Goal: Task Accomplishment & Management: Manage account settings

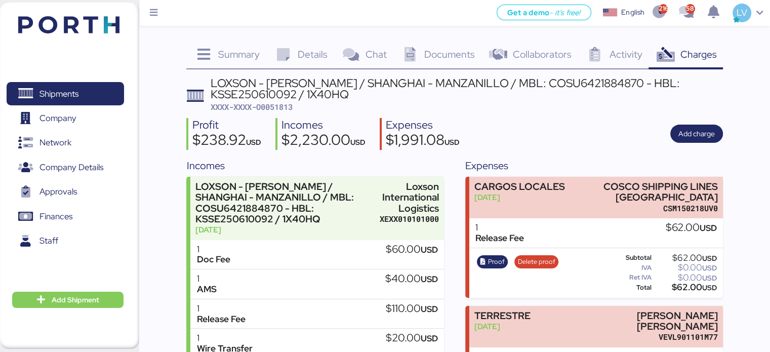
scroll to position [93, 0]
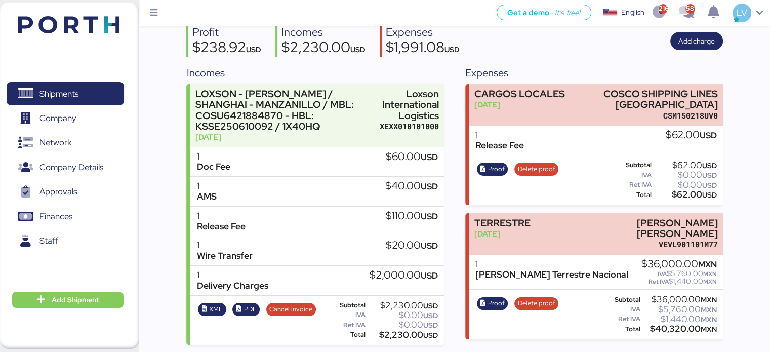
click at [82, 41] on div "Shipments 0 Company 0 Network 0 Company Details 0 Approvals 0 Finances 0 Staff …" at bounding box center [69, 176] width 139 height 346
click at [86, 27] on img at bounding box center [68, 24] width 101 height 17
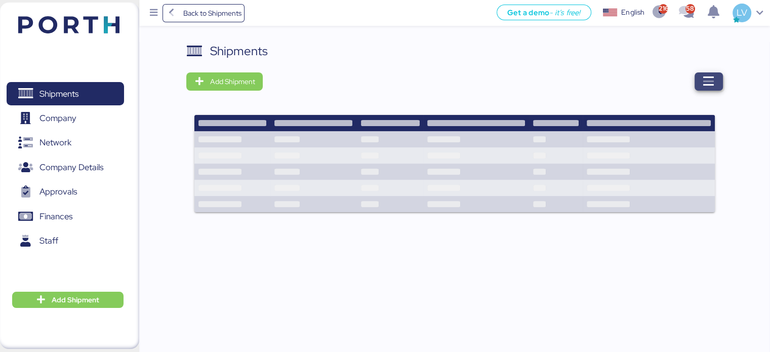
click at [715, 87] on span "button" at bounding box center [709, 81] width 28 height 18
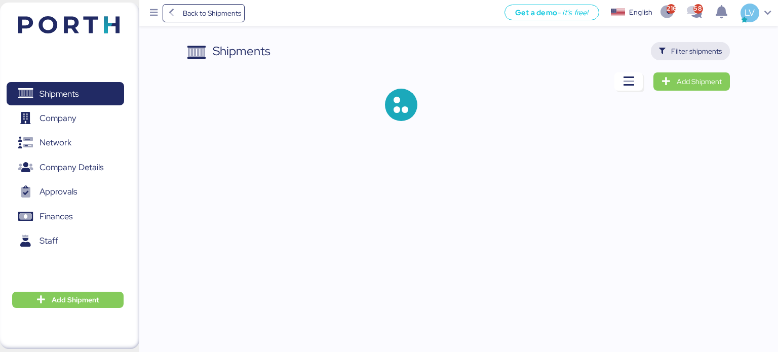
click at [691, 48] on span "Filter shipments" at bounding box center [696, 51] width 51 height 12
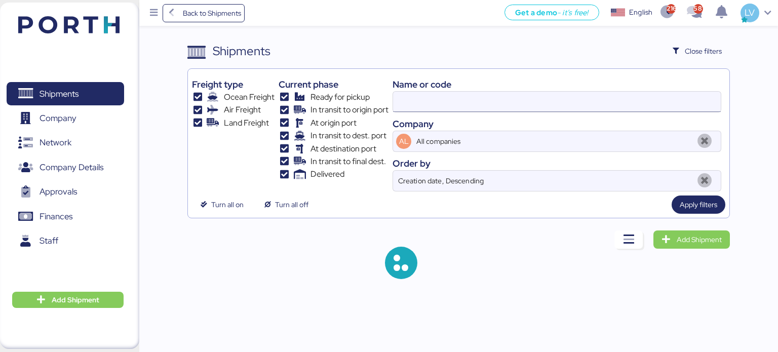
click at [600, 97] on input at bounding box center [557, 102] width 328 height 20
paste input "454510027178"
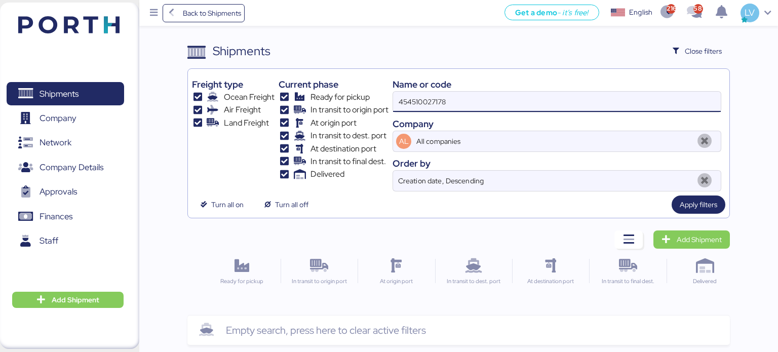
click at [477, 108] on input "454510027178" at bounding box center [557, 102] width 328 height 20
paste input "O005193"
type input "O0051938"
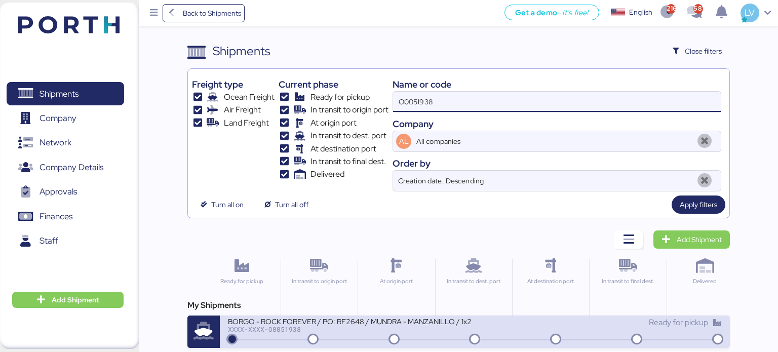
click at [278, 329] on div "XXXX-XXXX-O0051938" at bounding box center [349, 329] width 243 height 7
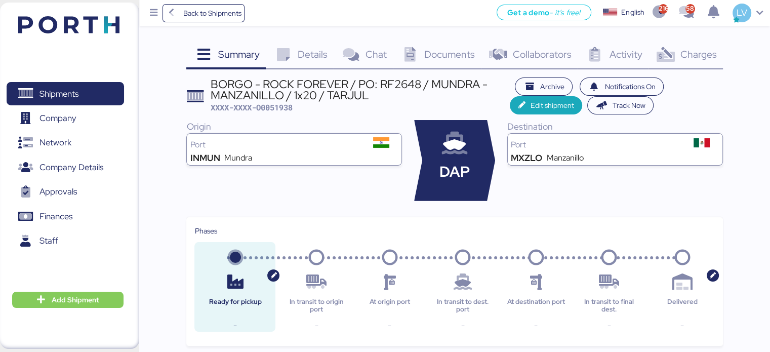
click at [685, 53] on span "Charges" at bounding box center [698, 54] width 36 height 13
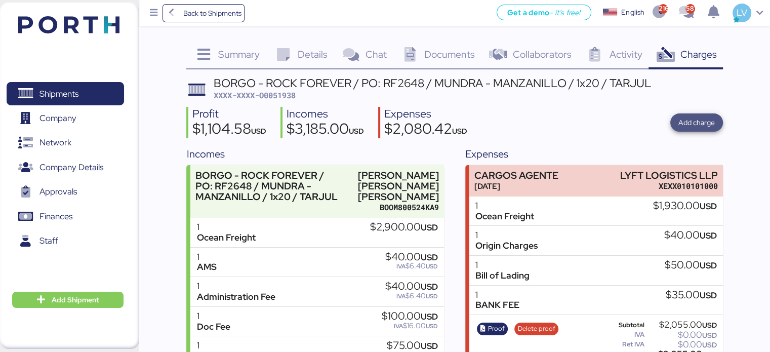
click at [688, 114] on span "Add charge" at bounding box center [696, 122] width 53 height 18
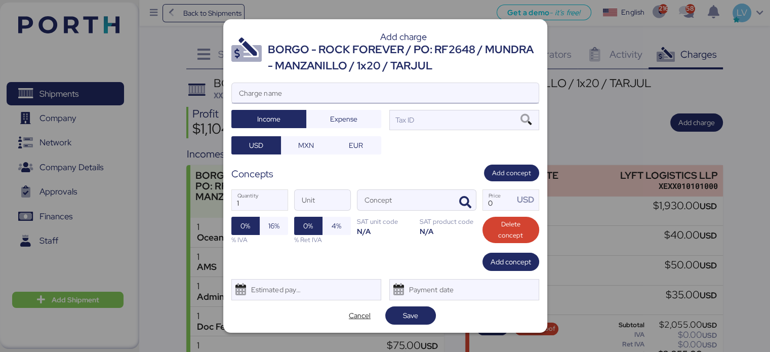
click at [451, 95] on input "Charge name" at bounding box center [385, 93] width 307 height 20
type input "z"
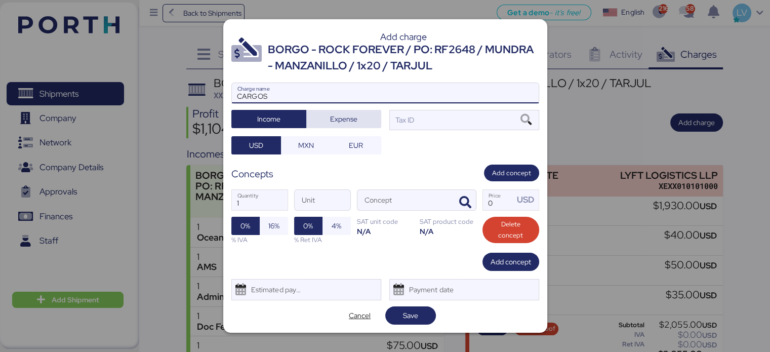
type input "CARGOS"
click at [359, 123] on span "Expense" at bounding box center [343, 119] width 59 height 14
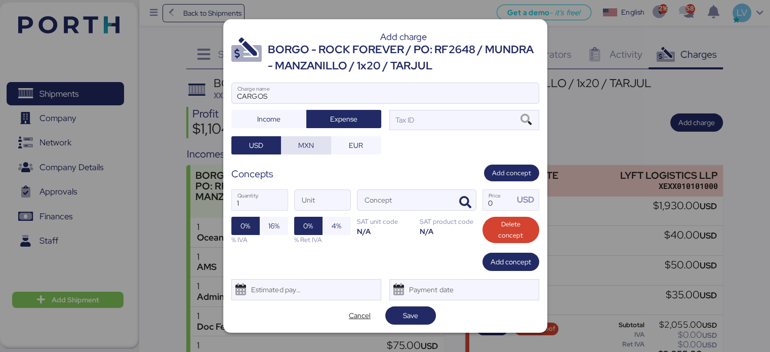
click at [312, 141] on span "MXN" at bounding box center [306, 145] width 16 height 12
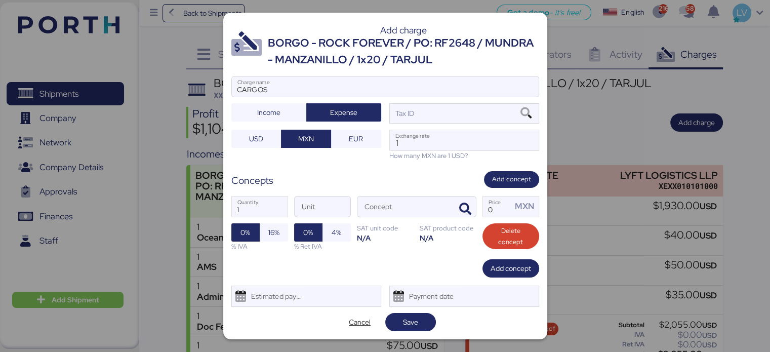
click at [477, 203] on div "1 Quantity Unit Concept 0 Price MXN 0% 16% % IVA 0% 4% % Ret IVA SAT unit code …" at bounding box center [385, 223] width 308 height 71
click at [466, 206] on icon "button" at bounding box center [465, 209] width 12 height 12
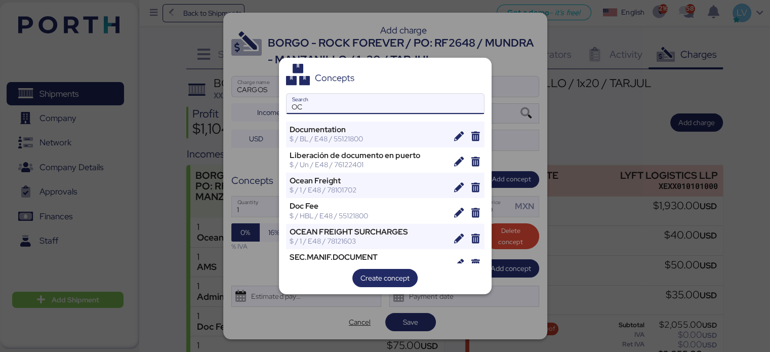
type input "O"
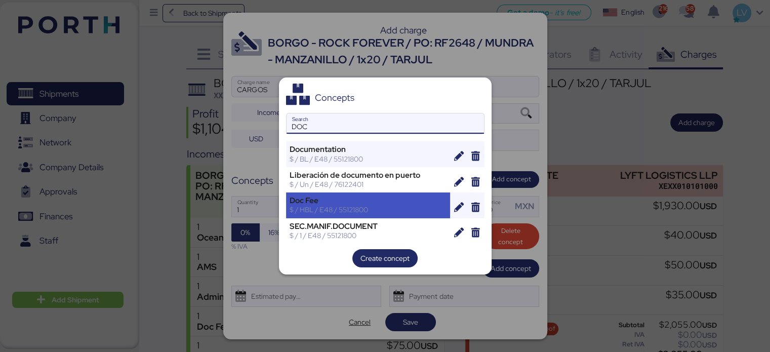
type input "DOC"
click at [409, 202] on div "Doc Fee" at bounding box center [368, 200] width 157 height 9
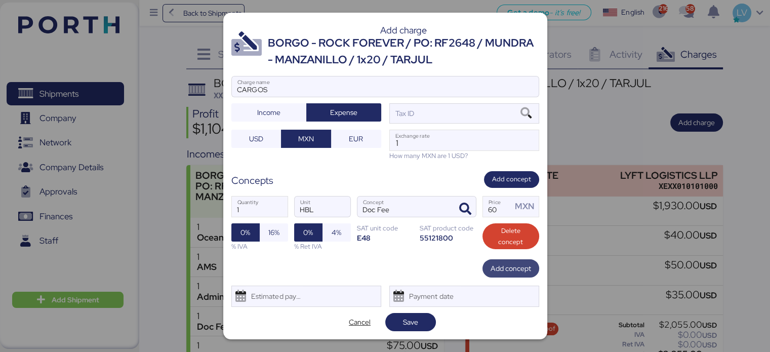
click at [508, 261] on span "Add concept" at bounding box center [511, 268] width 40 height 14
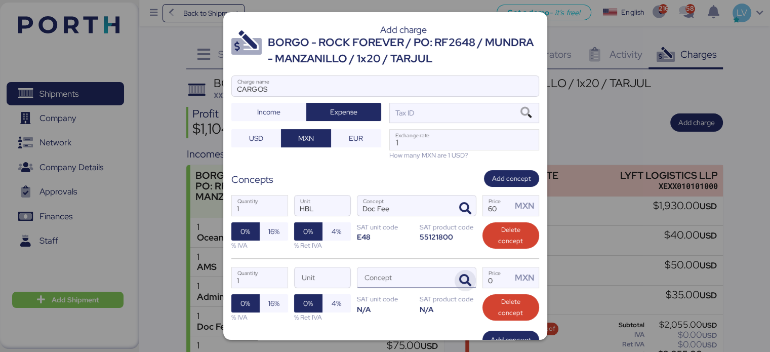
click at [459, 275] on icon "button" at bounding box center [465, 280] width 12 height 12
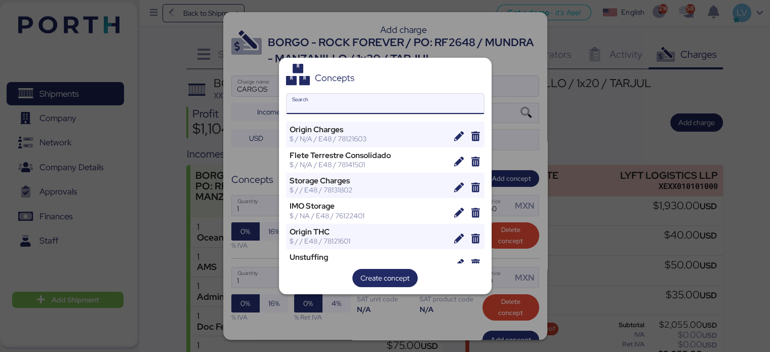
click at [406, 105] on input "Search" at bounding box center [385, 104] width 197 height 20
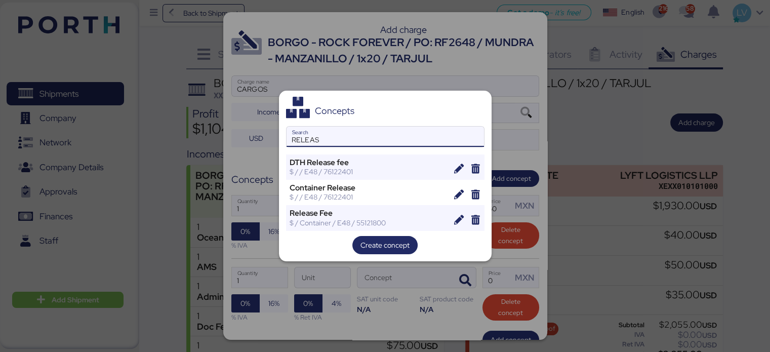
type input "RELEAS"
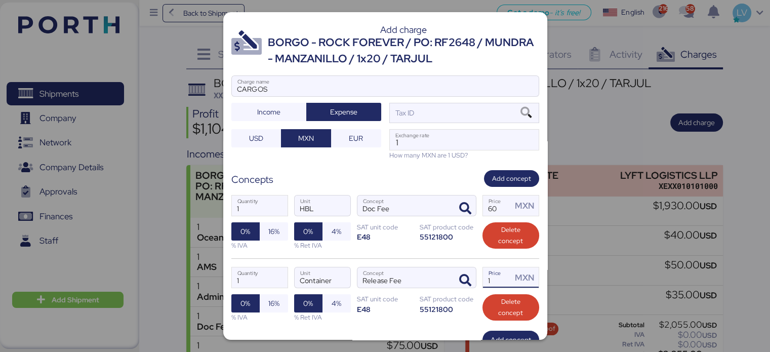
click at [504, 272] on input "1" at bounding box center [497, 277] width 29 height 20
type input "80"
click at [498, 338] on span "Add concept" at bounding box center [511, 340] width 40 height 12
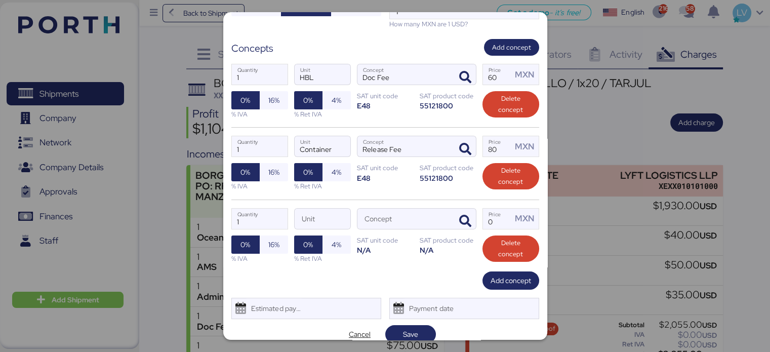
scroll to position [135, 0]
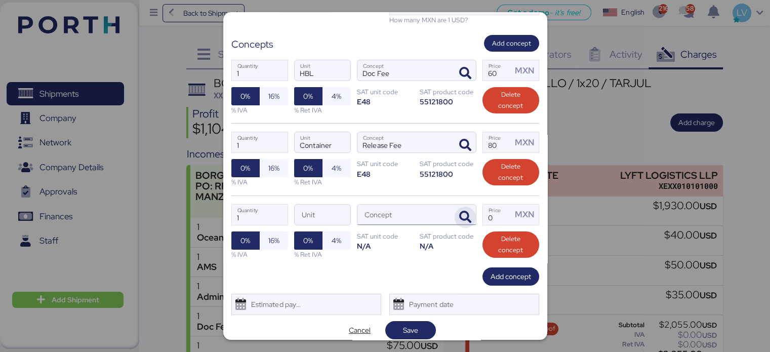
click at [455, 208] on span "button" at bounding box center [465, 217] width 21 height 21
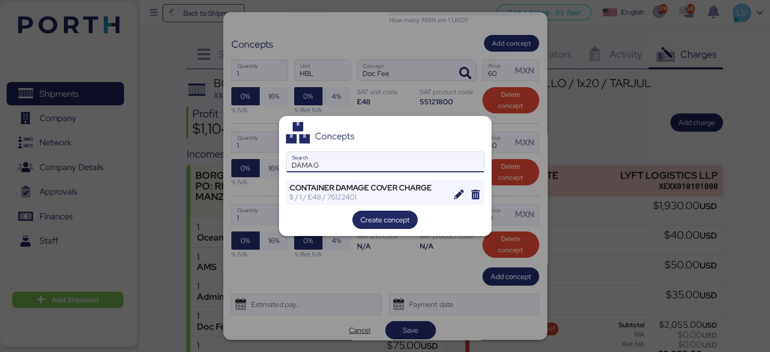
type input "DAMAG"
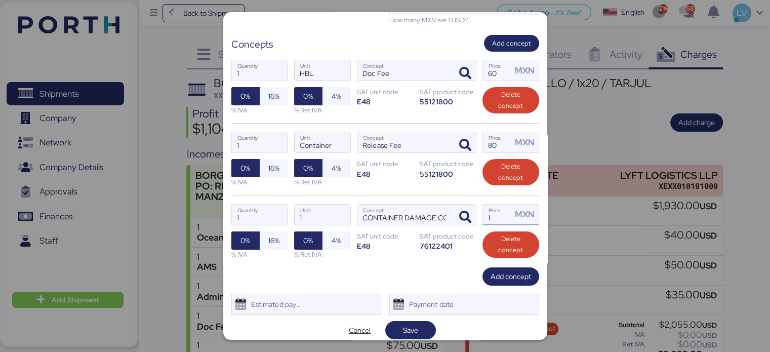
click at [490, 212] on input "1" at bounding box center [497, 215] width 29 height 20
type input "70"
click at [526, 288] on div "Add charge BORGO - ROCK FOREVER / PO: RF2648 / MUNDRA - MANZANILLO / 1x20 / TAR…" at bounding box center [385, 176] width 324 height 328
click at [518, 277] on span "Add concept" at bounding box center [511, 276] width 40 height 12
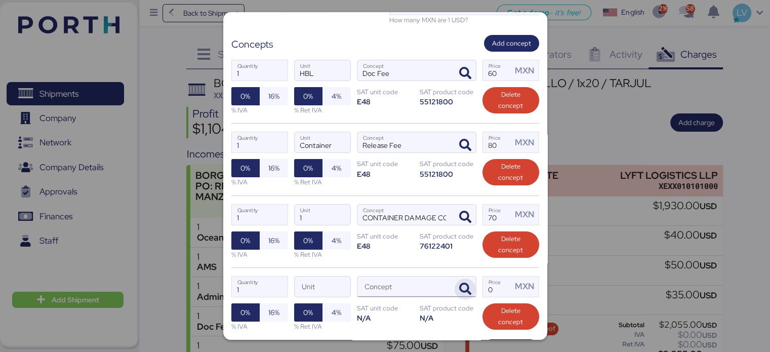
click at [459, 288] on icon "button" at bounding box center [465, 289] width 12 height 12
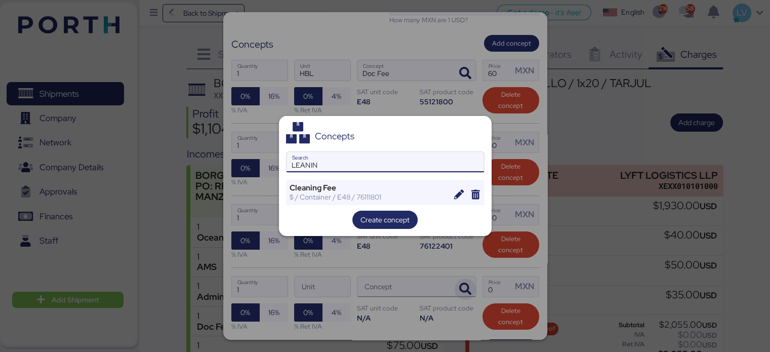
type input "LEANIN"
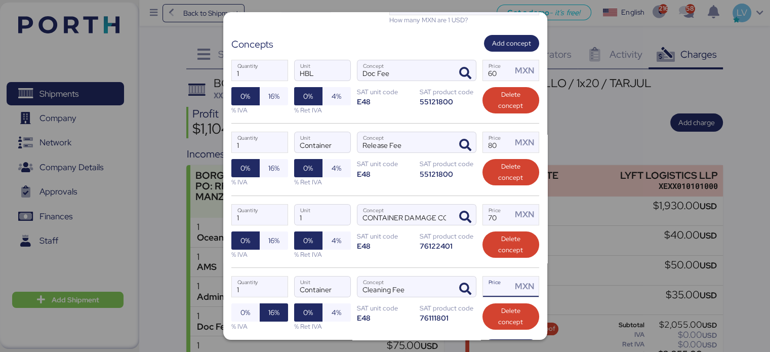
click at [483, 279] on input "Price MXN" at bounding box center [497, 286] width 29 height 20
type input "35"
click at [259, 82] on div "1 Quantity HBL Unit Doc Fee Concept 60 Price MXN 0% 16% % IVA 0% 4% % Ret IVA S…" at bounding box center [385, 87] width 308 height 71
click at [269, 93] on span "16%" at bounding box center [273, 96] width 11 height 12
click at [268, 172] on span "16%" at bounding box center [273, 168] width 11 height 12
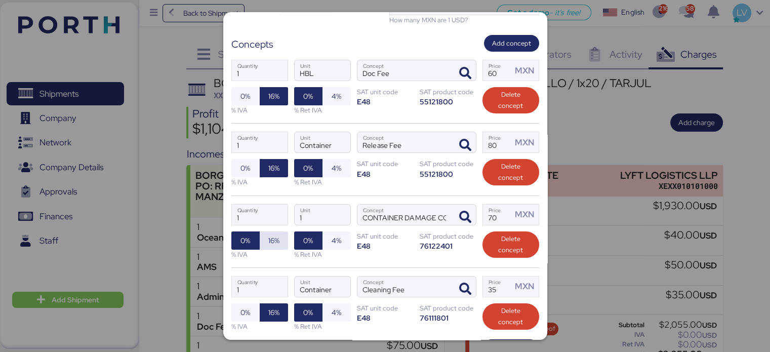
click at [270, 234] on span "16%" at bounding box center [273, 240] width 11 height 12
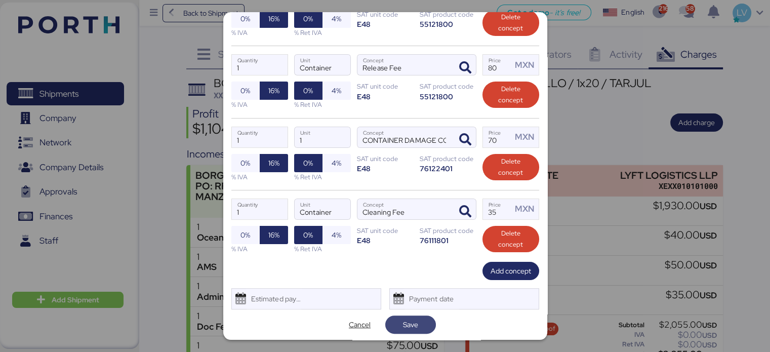
click at [399, 315] on span "Save" at bounding box center [410, 324] width 51 height 18
click at [412, 318] on span "Save" at bounding box center [410, 324] width 15 height 12
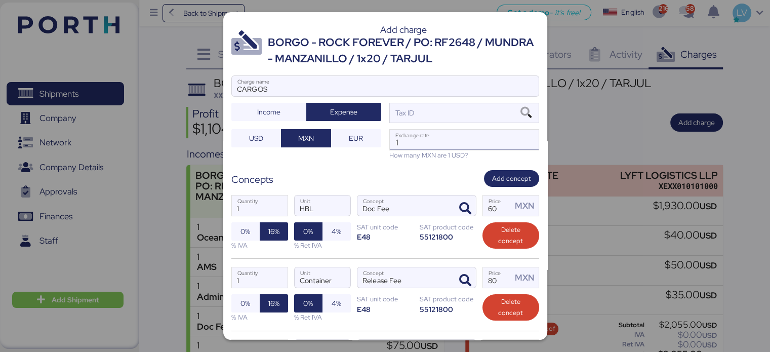
click at [469, 143] on input "1" at bounding box center [464, 140] width 149 height 20
click at [263, 135] on span "USD" at bounding box center [256, 138] width 34 height 14
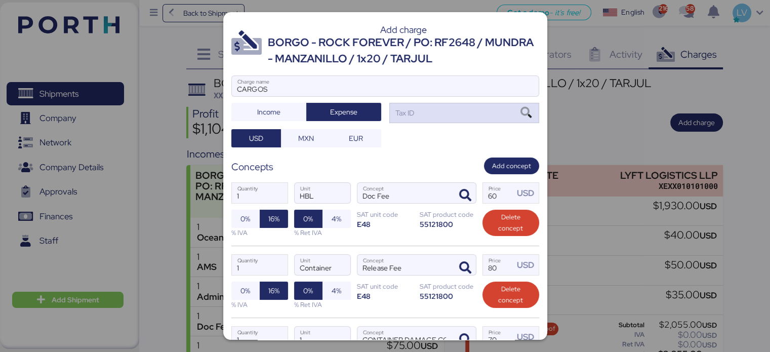
click at [490, 113] on div "Tax ID" at bounding box center [464, 113] width 150 height 20
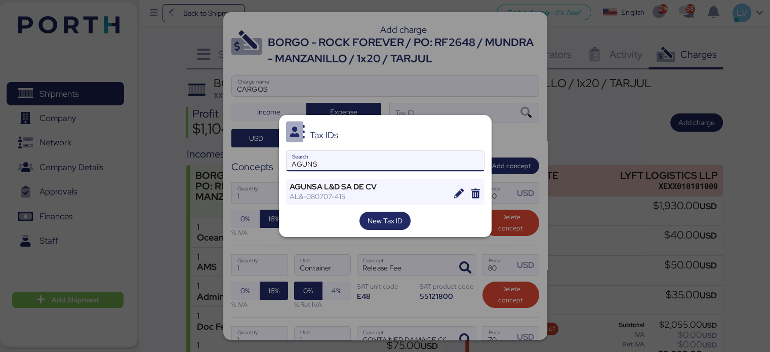
type input "AGUNS"
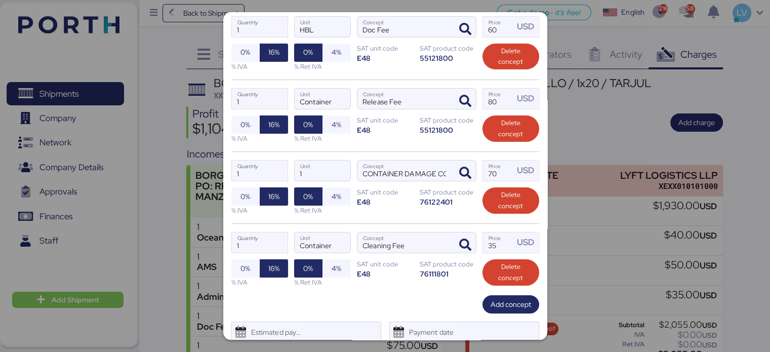
scroll to position [203, 0]
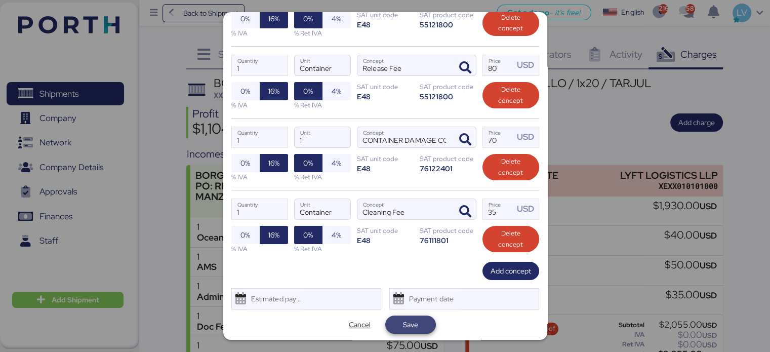
click at [404, 324] on span "Save" at bounding box center [410, 324] width 15 height 12
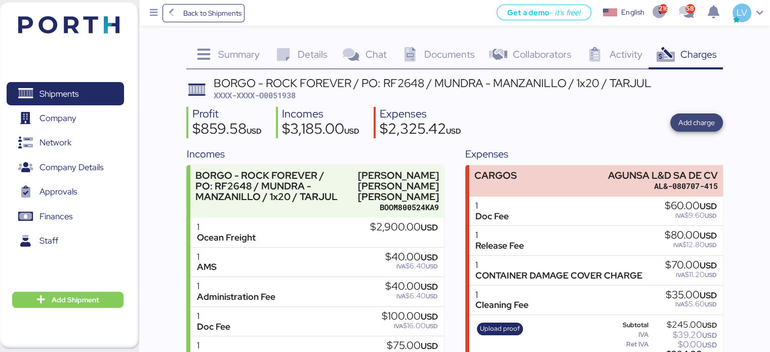
click at [691, 123] on span "Add charge" at bounding box center [696, 122] width 36 height 12
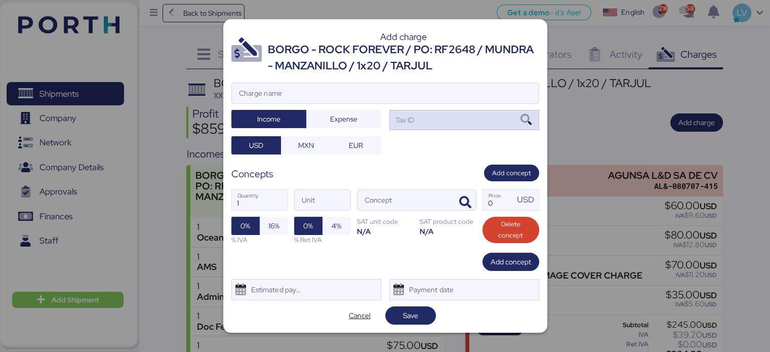
click at [450, 128] on div "Tax ID" at bounding box center [464, 120] width 150 height 20
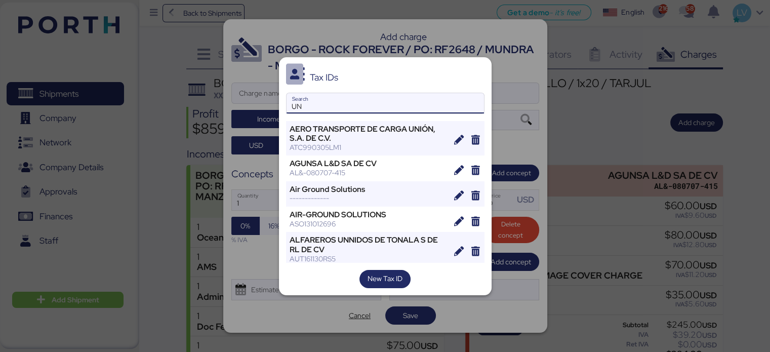
type input "U"
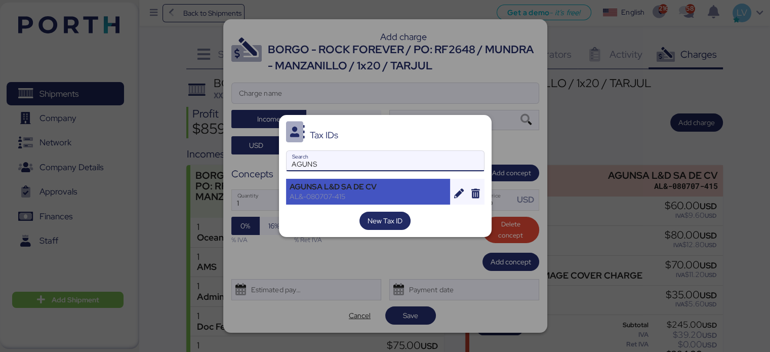
type input "AGUNS"
click at [417, 182] on div "AGUNSA L&D SA DE CV" at bounding box center [368, 186] width 157 height 9
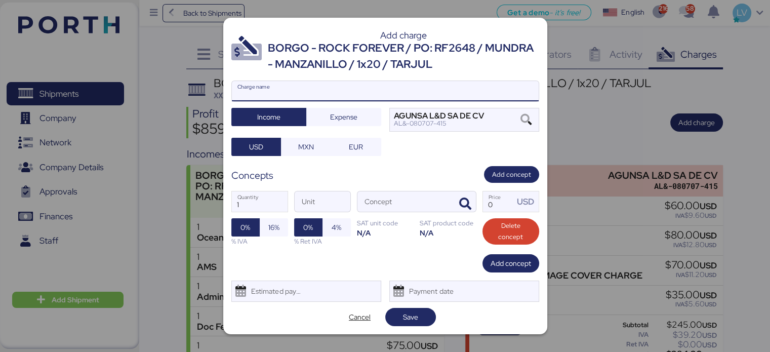
click at [413, 89] on input "Charge name" at bounding box center [385, 91] width 307 height 20
type input "ISPS"
click at [349, 120] on span "Expense" at bounding box center [343, 117] width 27 height 12
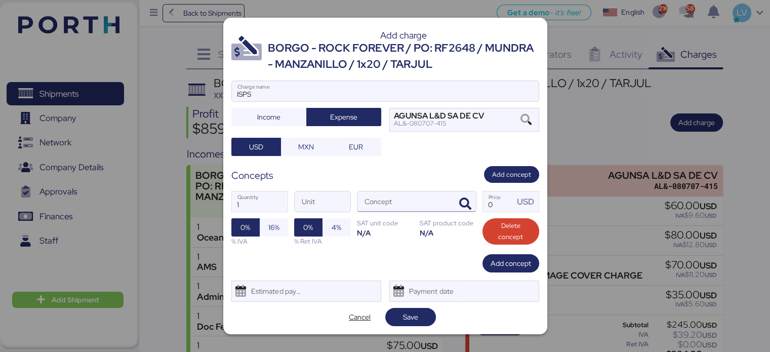
click at [452, 198] on div at bounding box center [464, 201] width 24 height 20
click at [461, 202] on icon "button" at bounding box center [465, 204] width 12 height 12
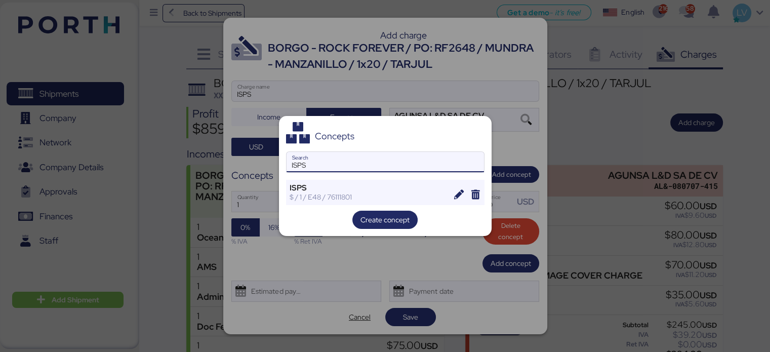
type input "ISPS"
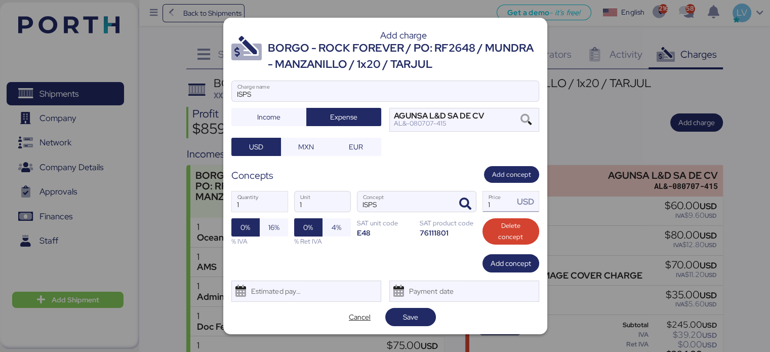
click at [504, 194] on input "1" at bounding box center [498, 201] width 31 height 20
type input "12"
click at [417, 303] on div "Add charge BORGO - ROCK FOREVER / PO: RF2648 / MUNDRA - MANZANILLO / 1x20 / TAR…" at bounding box center [385, 176] width 324 height 317
click at [417, 308] on span "Save" at bounding box center [410, 317] width 51 height 18
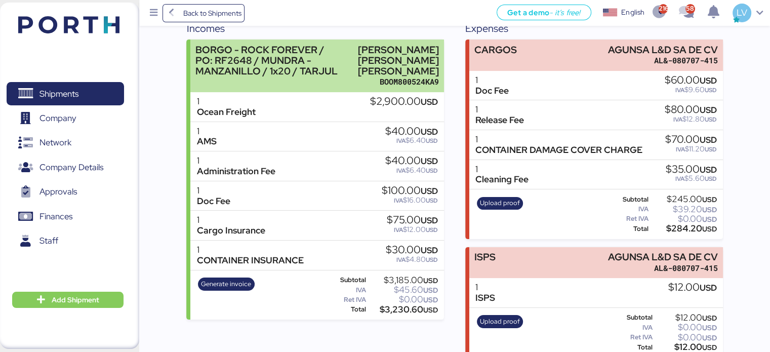
scroll to position [0, 0]
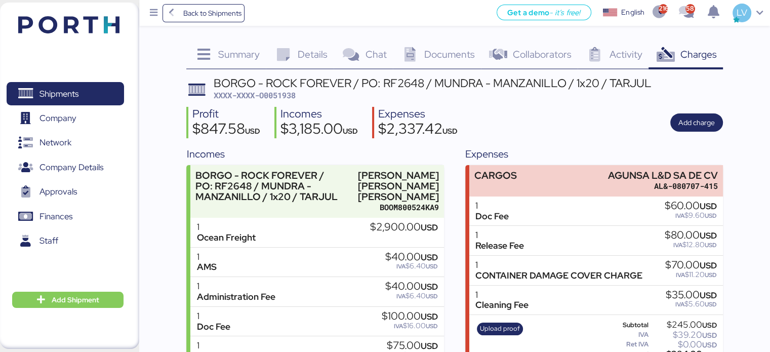
click at [291, 97] on span "XXXX-XXXX-O0051938" at bounding box center [255, 95] width 82 height 10
copy span "O0051938"
click at [200, 11] on span "Back to Shipments" at bounding box center [212, 13] width 58 height 12
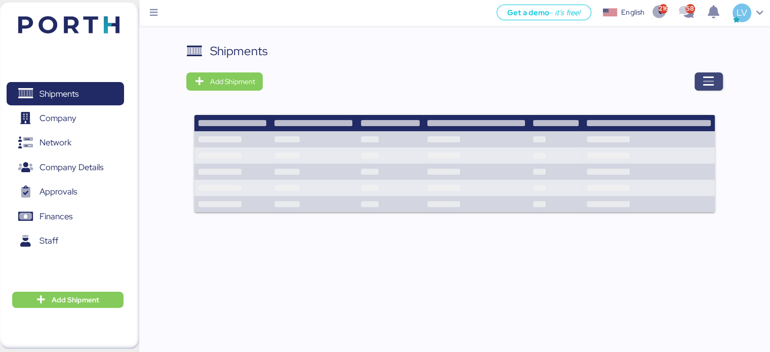
click at [713, 78] on icon "button" at bounding box center [709, 81] width 12 height 12
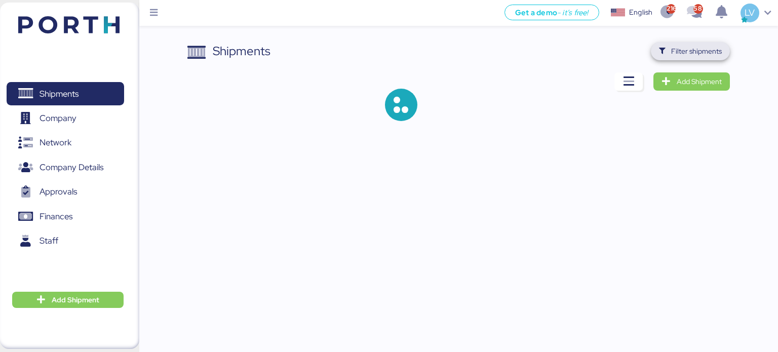
click at [695, 47] on span "Filter shipments" at bounding box center [696, 51] width 51 height 12
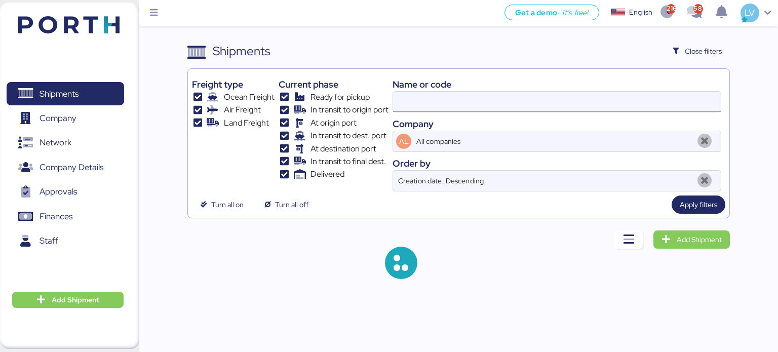
click at [581, 97] on input at bounding box center [557, 102] width 328 height 20
paste input "HDMUTYOM42532400"
type input "HDMUTYOM42532400"
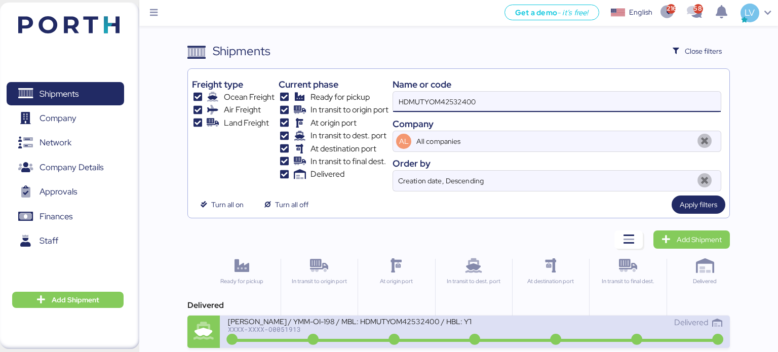
click at [316, 330] on div "XXXX-XXXX-O0051913" at bounding box center [349, 329] width 243 height 7
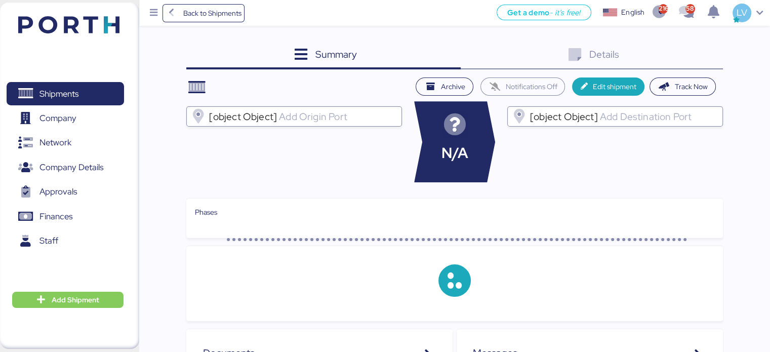
click at [717, 57] on div "Details 0" at bounding box center [592, 55] width 262 height 27
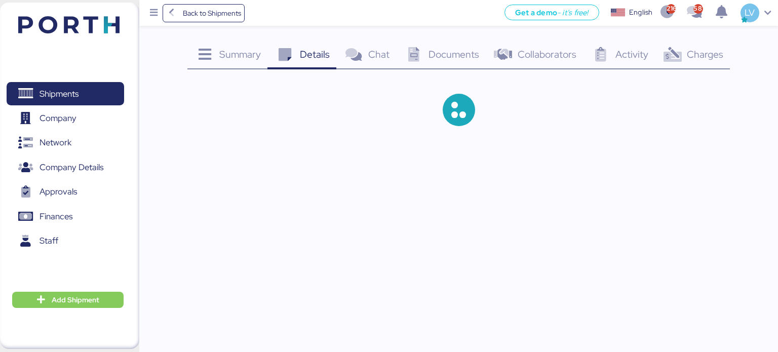
click at [718, 58] on span "Charges" at bounding box center [704, 54] width 36 height 13
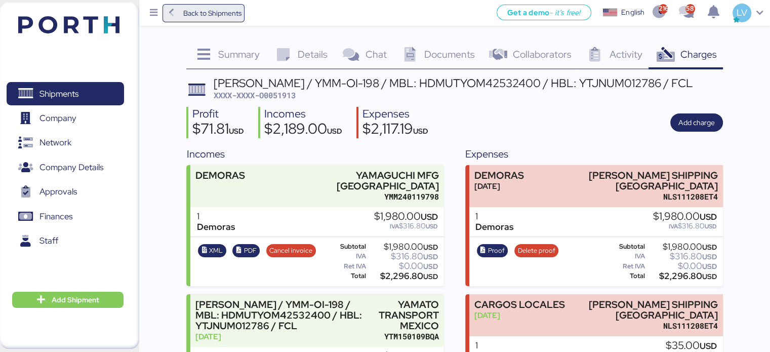
click at [217, 21] on span "Back to Shipments" at bounding box center [203, 13] width 75 height 18
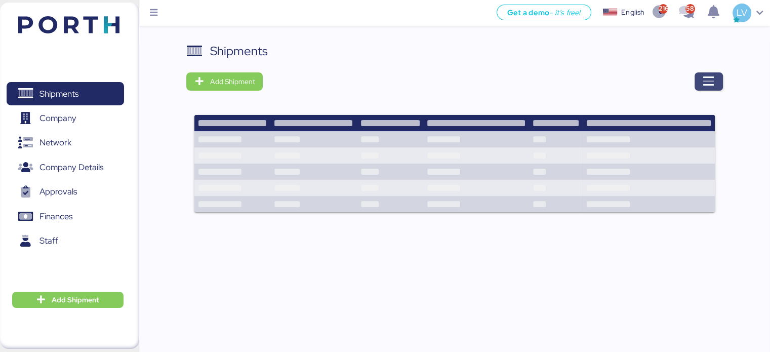
click at [721, 78] on span "button" at bounding box center [709, 81] width 28 height 18
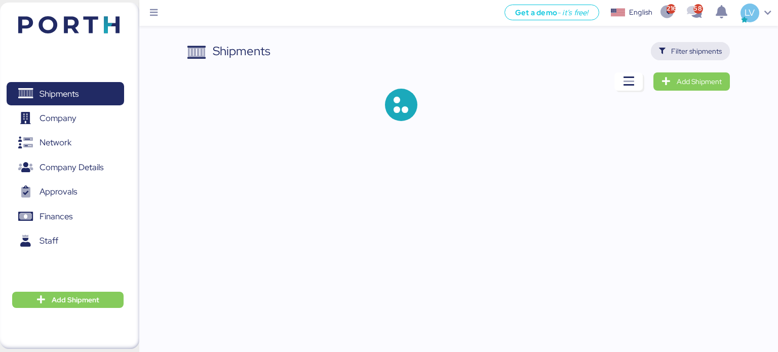
click at [702, 50] on span "Filter shipments" at bounding box center [696, 51] width 51 height 12
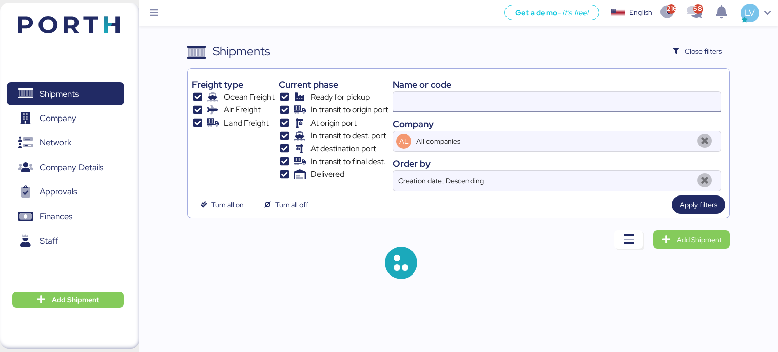
click at [602, 107] on input at bounding box center [557, 102] width 328 height 20
paste input "O0052000 - 168644"
type input "O0052000"
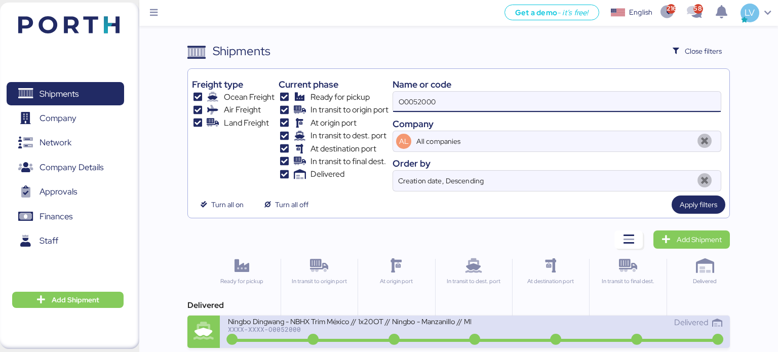
click at [339, 322] on div "Ningbo Dingwang - NBHX Trim México // 1x20OT // Ningbo - Manzanillo // MBL: COS…" at bounding box center [349, 320] width 243 height 9
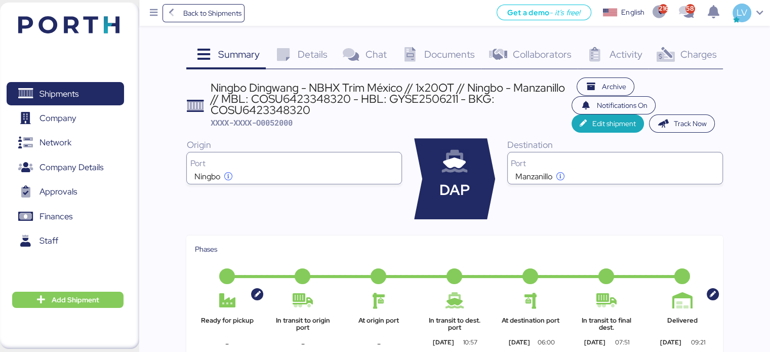
click at [688, 42] on div "Charges 0" at bounding box center [685, 55] width 74 height 27
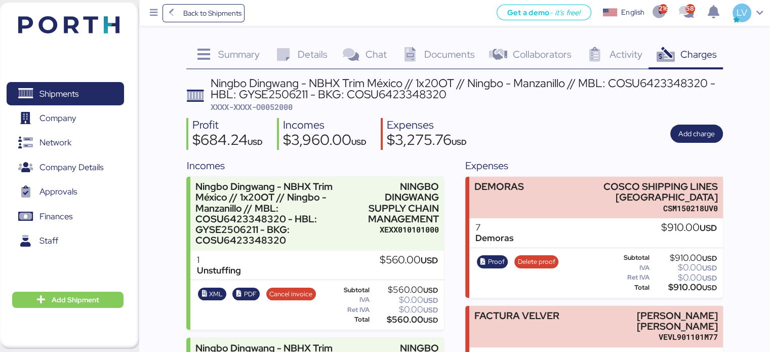
click at [648, 79] on div "Ningbo Dingwang - NBHX Trim México // 1x20OT // Ningbo - Manzanillo // MBL: COS…" at bounding box center [467, 88] width 512 height 23
copy div "6423348320"
drag, startPoint x: 642, startPoint y: 84, endPoint x: 709, endPoint y: 90, distance: 67.6
click at [709, 90] on div "Ningbo Dingwang - NBHX Trim México // 1x20OT // Ningbo - Manzanillo // MBL: COS…" at bounding box center [467, 88] width 512 height 23
click at [288, 105] on span "XXXX-XXXX-O0052000" at bounding box center [252, 107] width 82 height 10
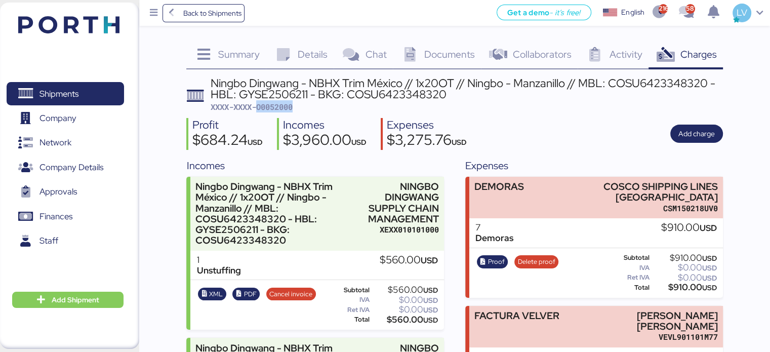
click at [288, 105] on span "XXXX-XXXX-O0052000" at bounding box center [252, 107] width 82 height 10
copy span "O0052000"
click at [252, 13] on div "Get a demo - it’s free! Get a demo English Inglés English 2163 581 LV" at bounding box center [507, 13] width 525 height 26
click at [228, 8] on span "Back to Shipments" at bounding box center [212, 13] width 58 height 12
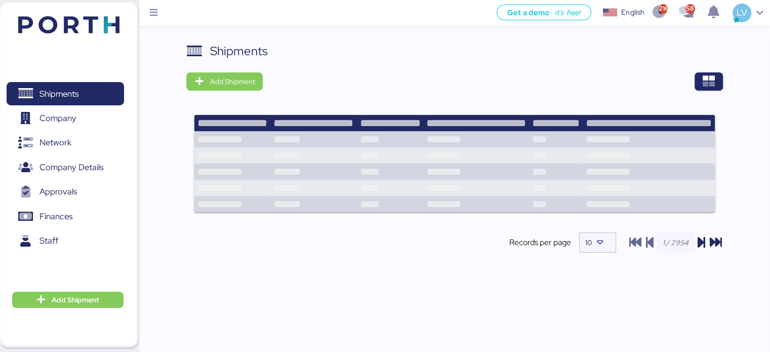
click at [711, 71] on div "Shipments Add Shipment Shipment Name LOXSON - CHEERSSON / [GEOGRAPHIC_DATA] - […" at bounding box center [454, 156] width 536 height 228
click at [704, 78] on icon "button" at bounding box center [709, 81] width 12 height 12
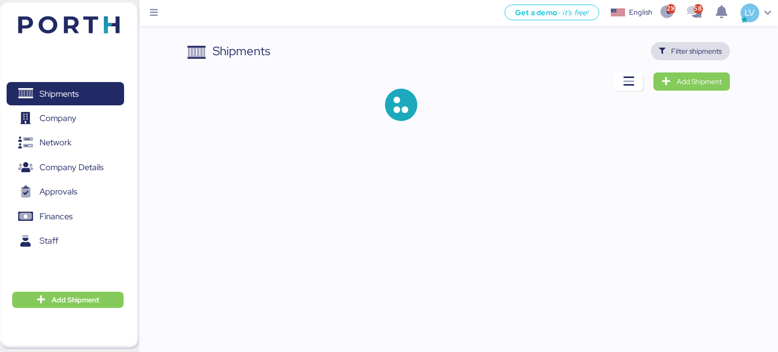
click at [702, 57] on span "Filter shipments" at bounding box center [696, 51] width 51 height 12
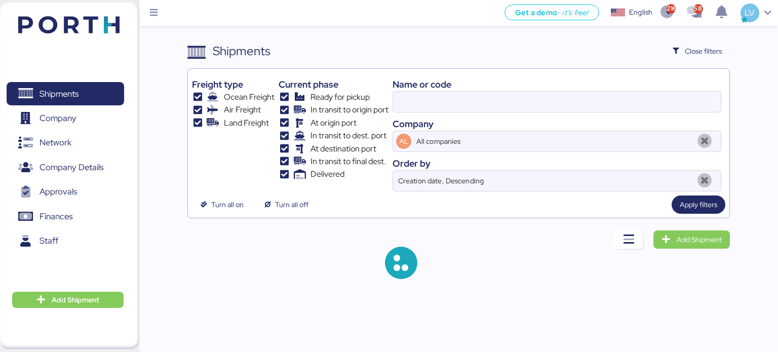
click at [629, 88] on div "Name or code" at bounding box center [556, 84] width 329 height 14
click at [624, 98] on input at bounding box center [557, 102] width 328 height 20
paste input "O0051965 - 167946"
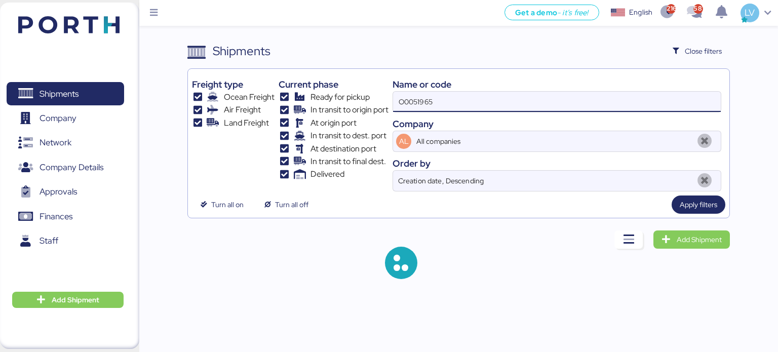
type input "O0051965"
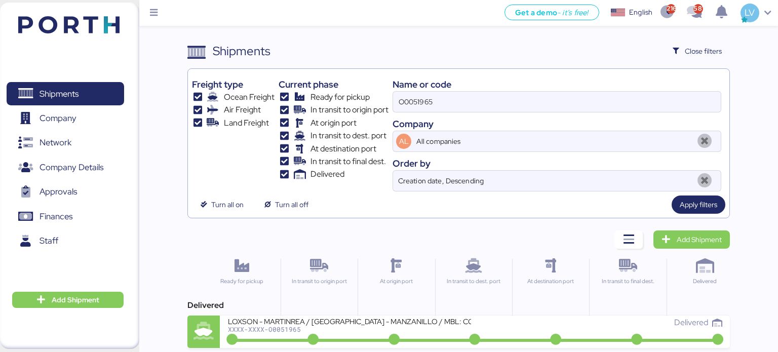
click at [375, 313] on div "At origin port" at bounding box center [395, 295] width 76 height 73
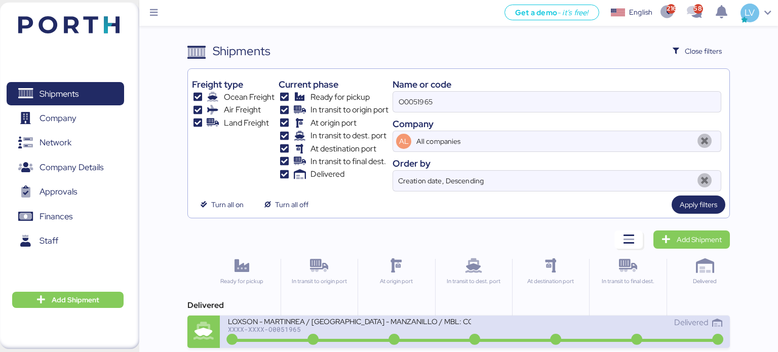
click at [374, 329] on div "XXXX-XXXX-O0051965" at bounding box center [349, 329] width 243 height 7
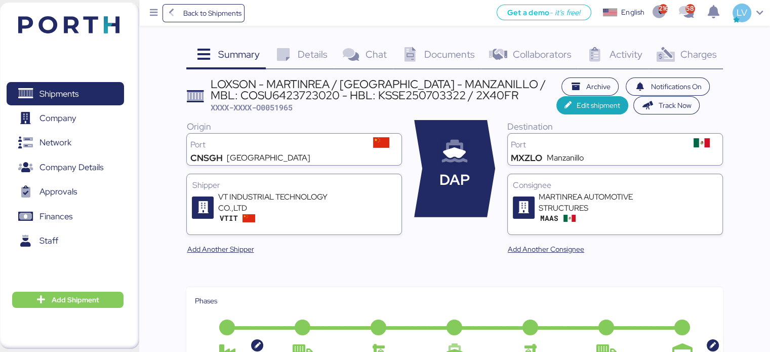
click at [675, 48] on icon at bounding box center [666, 55] width 22 height 15
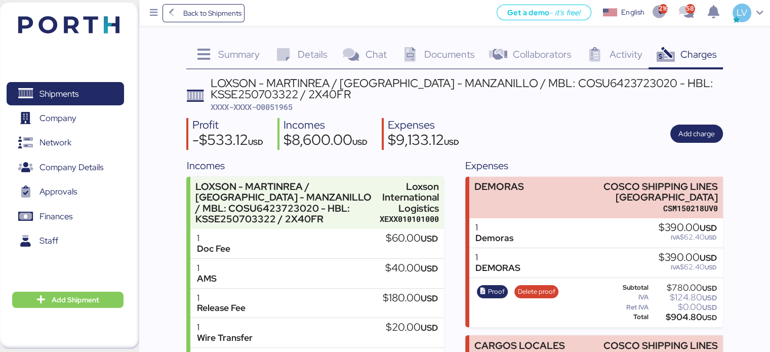
click at [284, 105] on span "XXXX-XXXX-O0051965" at bounding box center [252, 107] width 82 height 10
copy span "O0051965"
click at [237, 15] on span "Back to Shipments" at bounding box center [212, 13] width 58 height 12
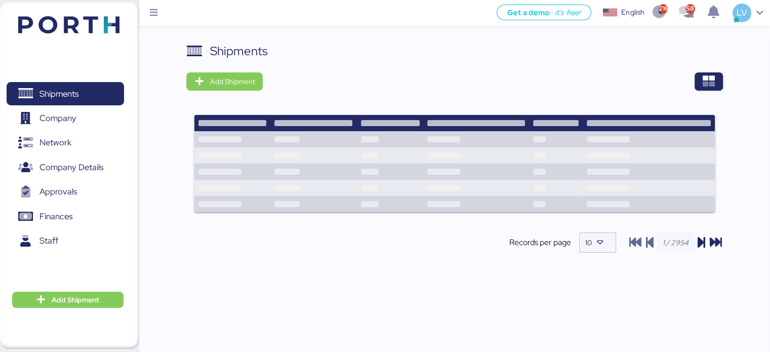
click at [729, 77] on div "Shipments Add Shipment Records per page 10" at bounding box center [454, 210] width 631 height 336
click at [715, 78] on span "button" at bounding box center [709, 81] width 28 height 18
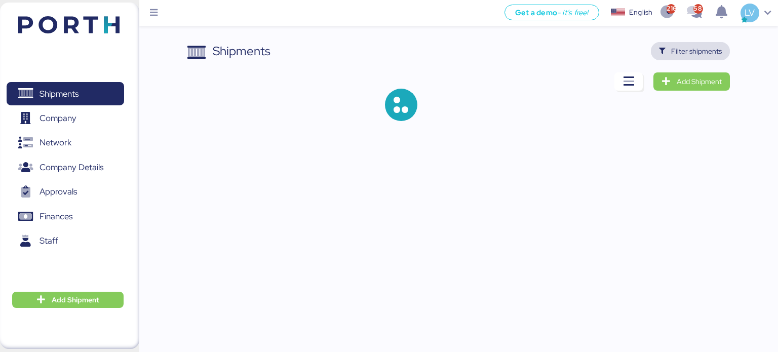
click at [702, 47] on span "Filter shipments" at bounding box center [696, 51] width 51 height 12
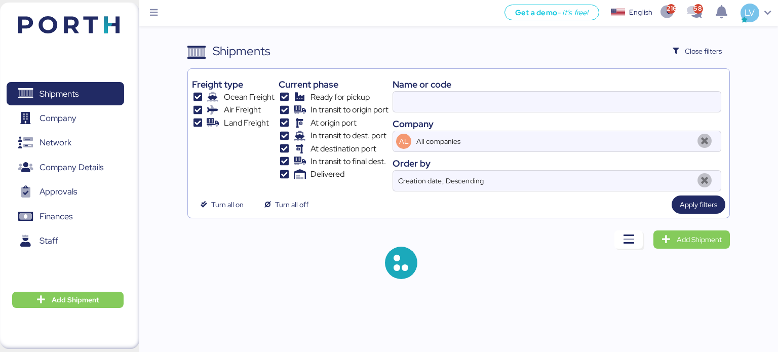
click at [595, 90] on div "Name or code" at bounding box center [556, 84] width 329 height 14
click at [591, 97] on input at bounding box center [557, 102] width 328 height 20
paste input "MEDUXF513337"
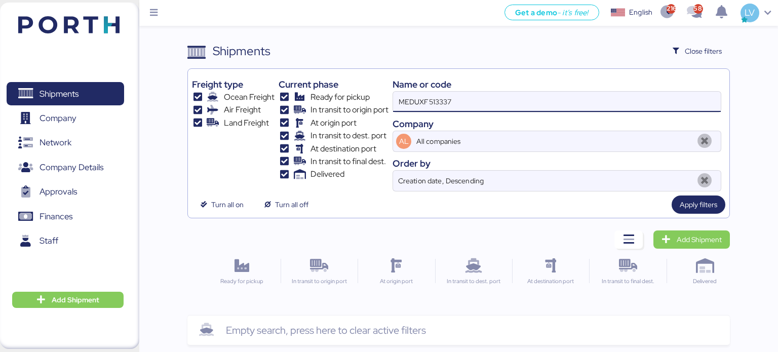
click at [498, 111] on div "MEDUXF513337" at bounding box center [556, 101] width 329 height 21
click at [498, 111] on input "MEDUXF513337" at bounding box center [557, 102] width 328 height 20
click at [492, 100] on input "MEDUXF513337" at bounding box center [557, 102] width 328 height 20
paste input "EBKGQ00119CD"
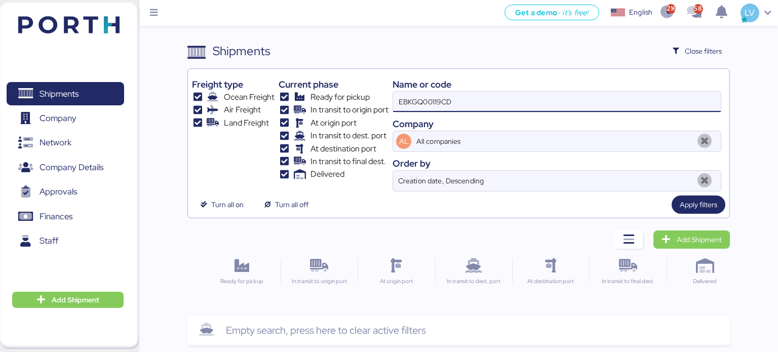
click at [433, 106] on input "EBKGQ00119CD" at bounding box center [557, 102] width 328 height 20
paste input "O0052023-169461"
type input "O0052023"
click at [703, 46] on span "Close filters" at bounding box center [702, 51] width 37 height 12
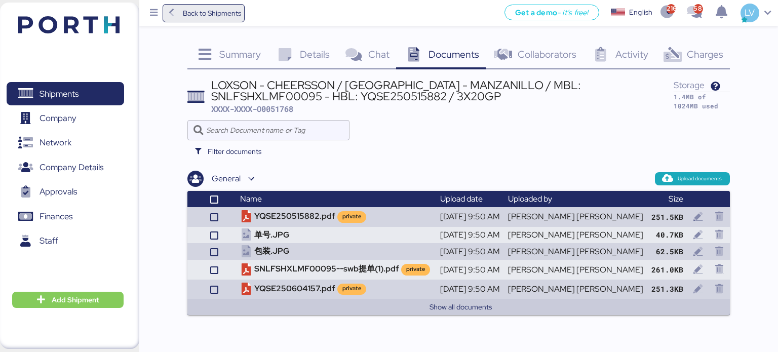
click at [214, 10] on span "Back to Shipments" at bounding box center [212, 13] width 58 height 12
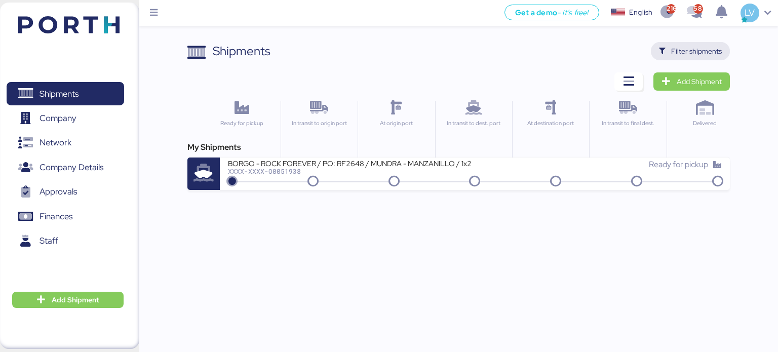
click at [701, 57] on span "Filter shipments" at bounding box center [696, 51] width 51 height 12
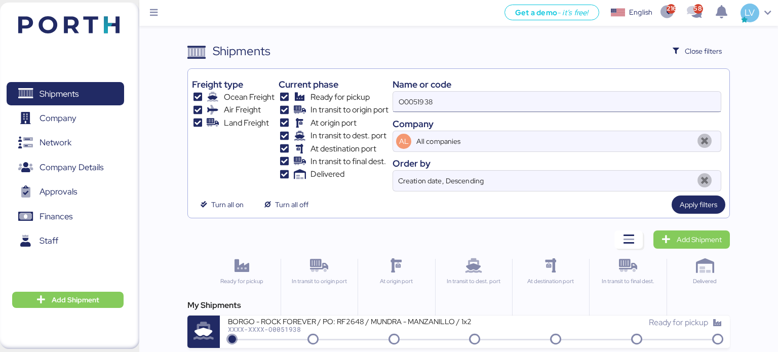
click at [553, 108] on input "O0051938" at bounding box center [557, 102] width 328 height 20
paste input "757510490042"
type input "757510490042"
click at [316, 350] on div "Get a demo - it’s free! Get a demo English Inglés English 2163 581 LV Shipments…" at bounding box center [389, 176] width 778 height 352
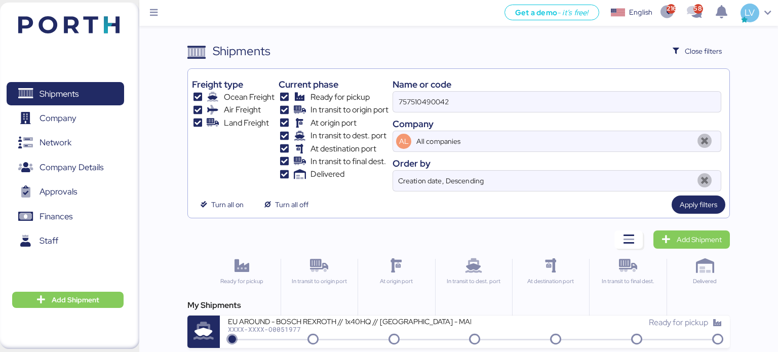
click at [320, 348] on div "Get a demo - it’s free! Get a demo English Inglés English 2163 581 LV Shipments…" at bounding box center [389, 176] width 778 height 352
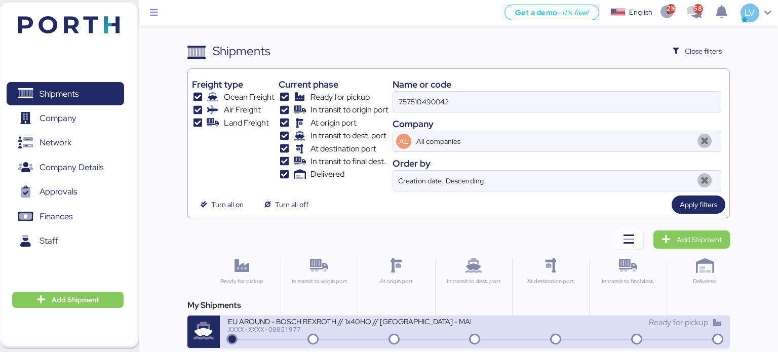
click at [331, 327] on div "XXXX-XXXX-O0051977" at bounding box center [349, 329] width 243 height 7
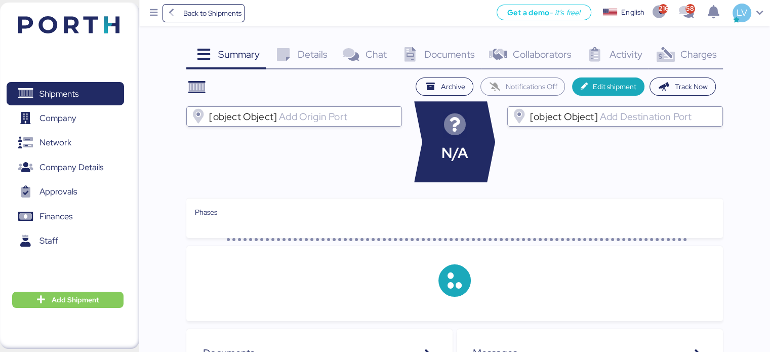
click at [682, 65] on div "Charges 0" at bounding box center [685, 55] width 74 height 27
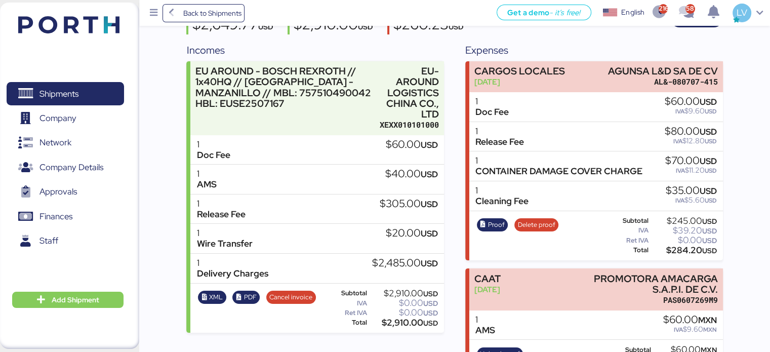
scroll to position [113, 0]
